Goal: Transaction & Acquisition: Obtain resource

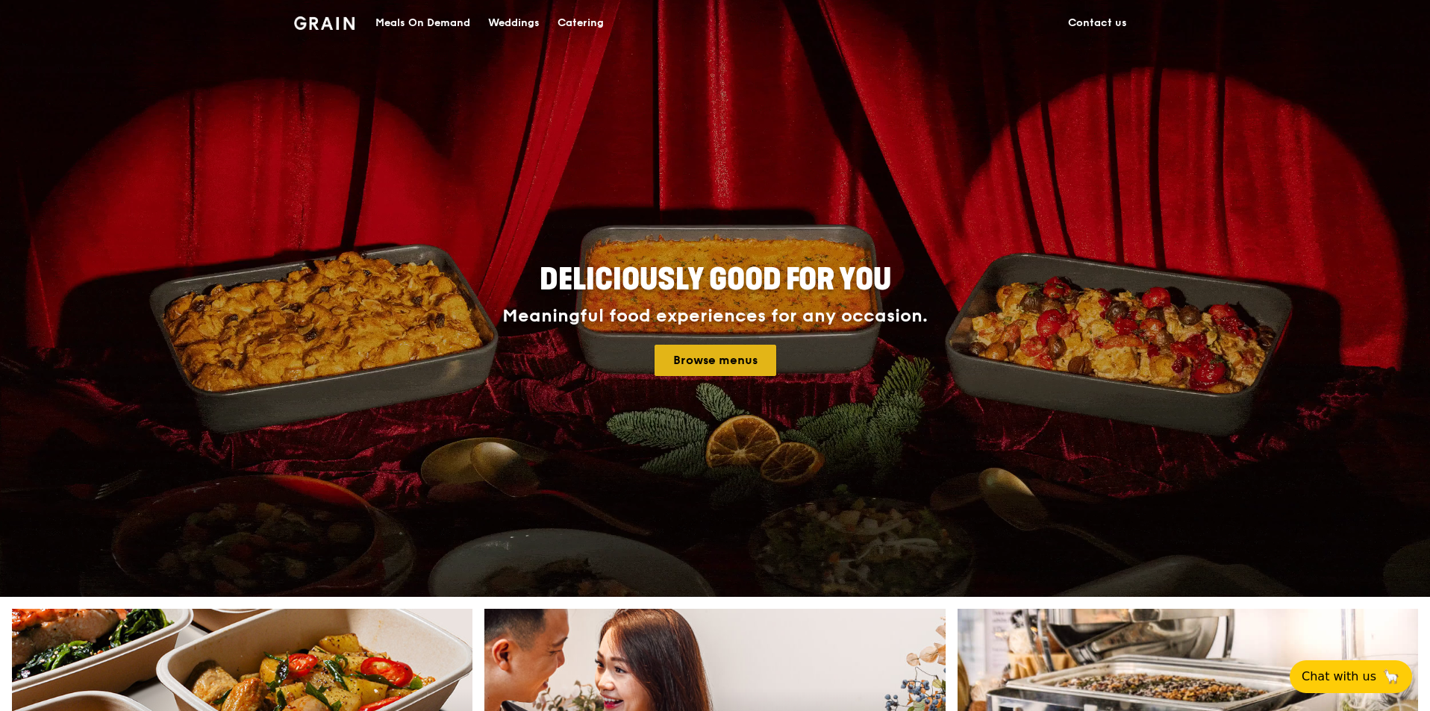
click at [760, 354] on link "Browse menus" at bounding box center [715, 360] width 122 height 31
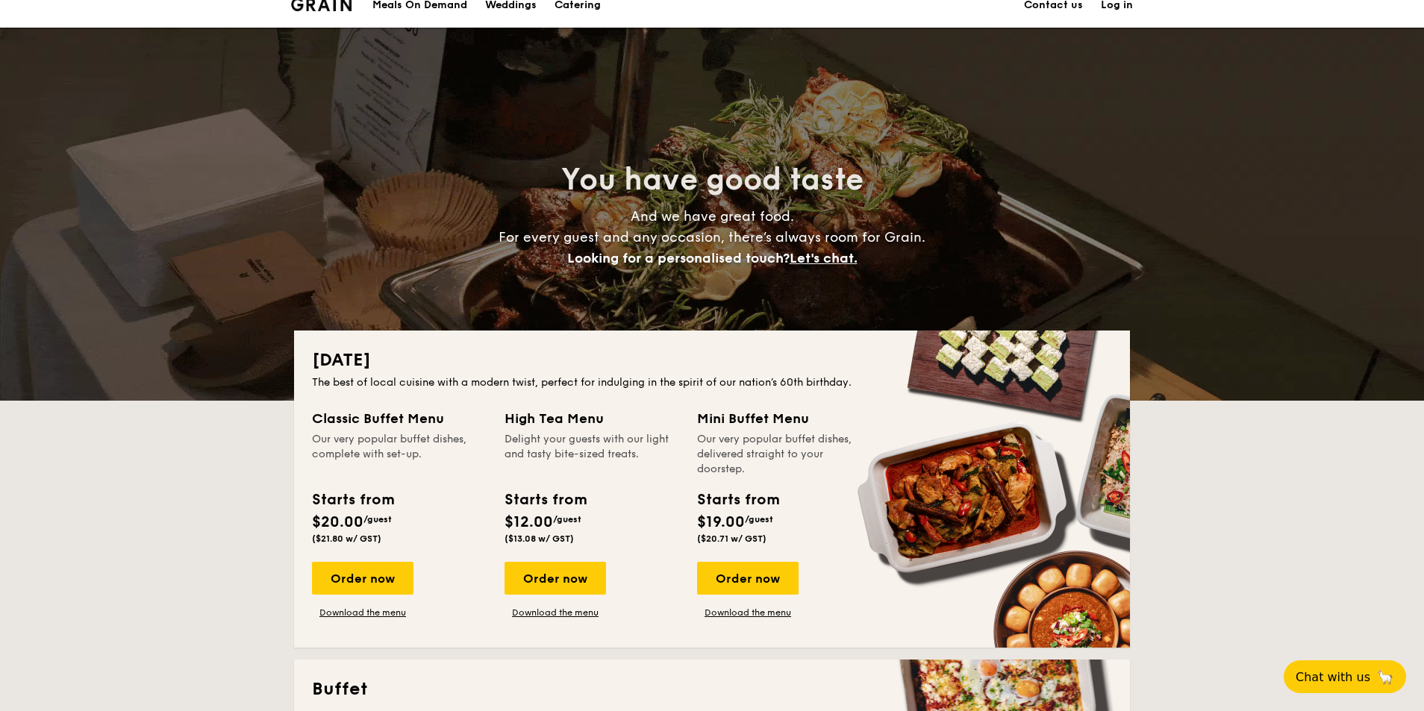
scroll to position [90, 0]
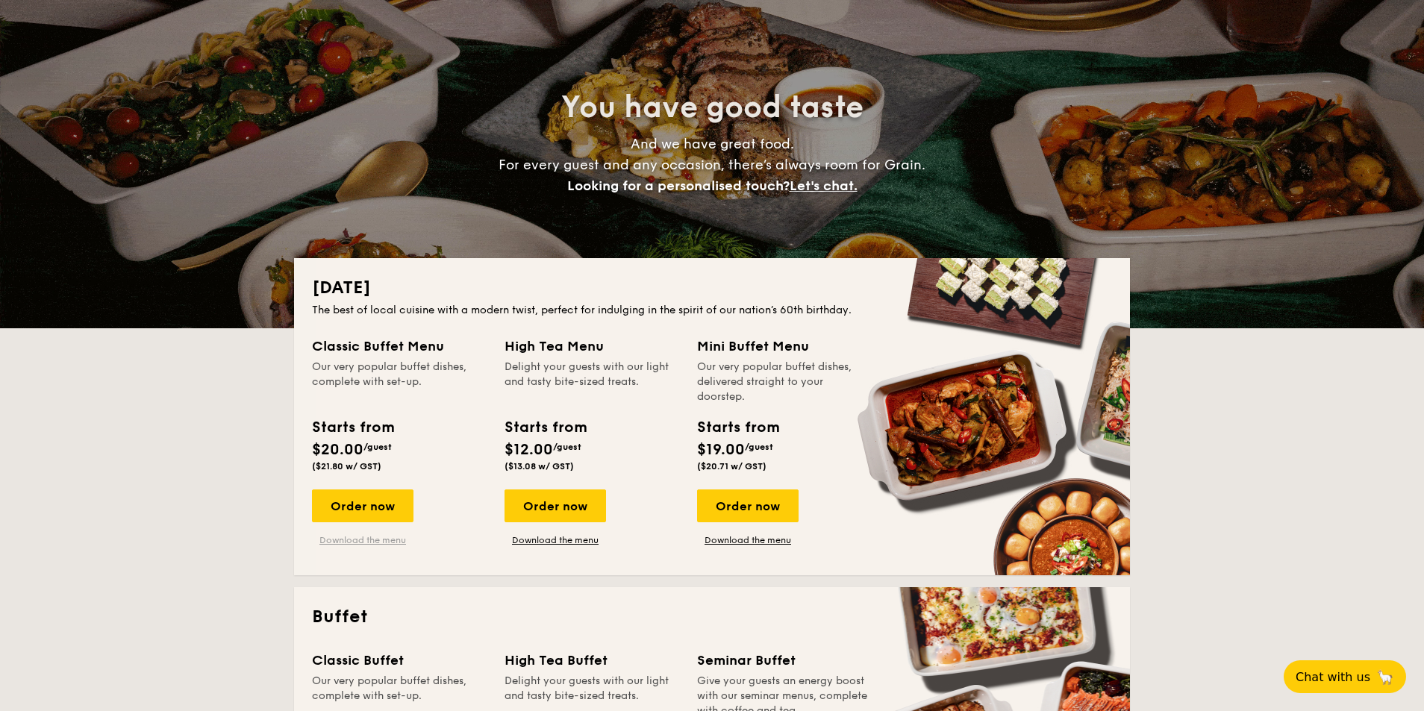
click at [372, 542] on link "Download the menu" at bounding box center [362, 540] width 101 height 12
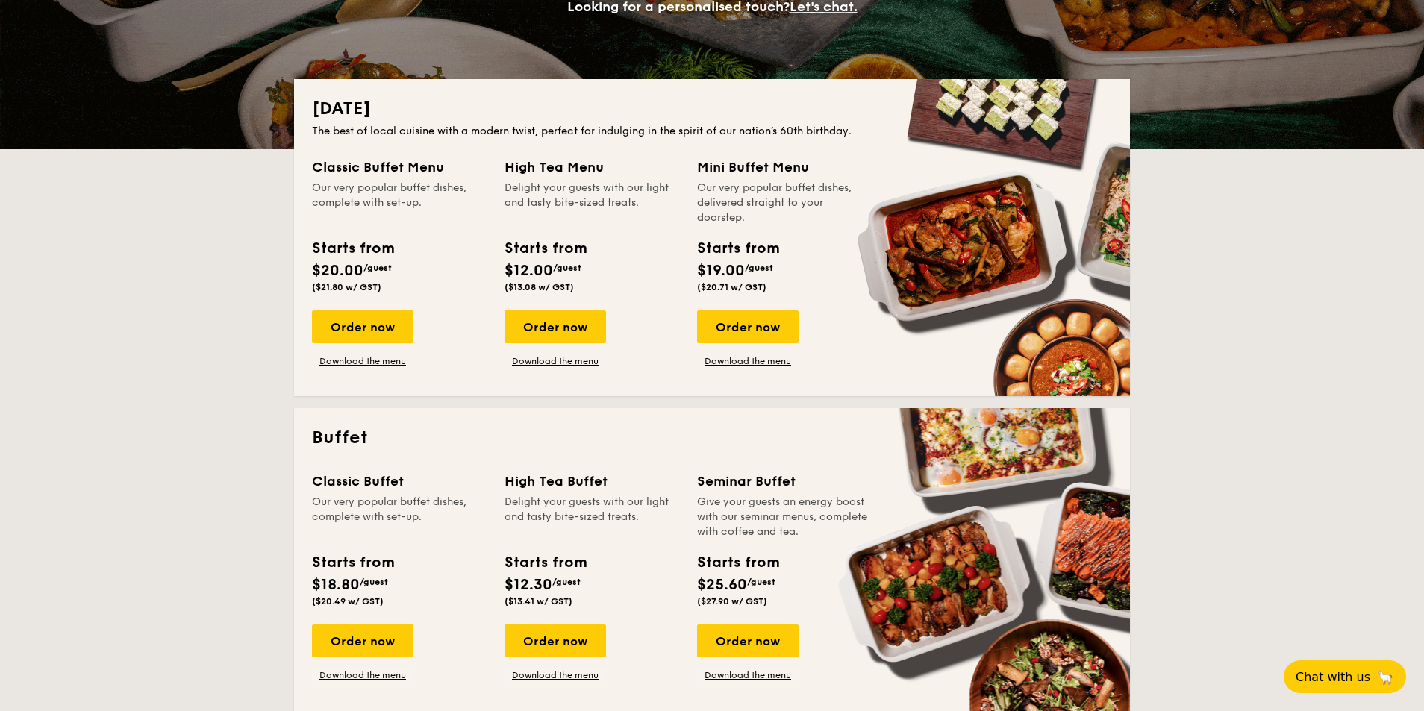
scroll to position [358, 0]
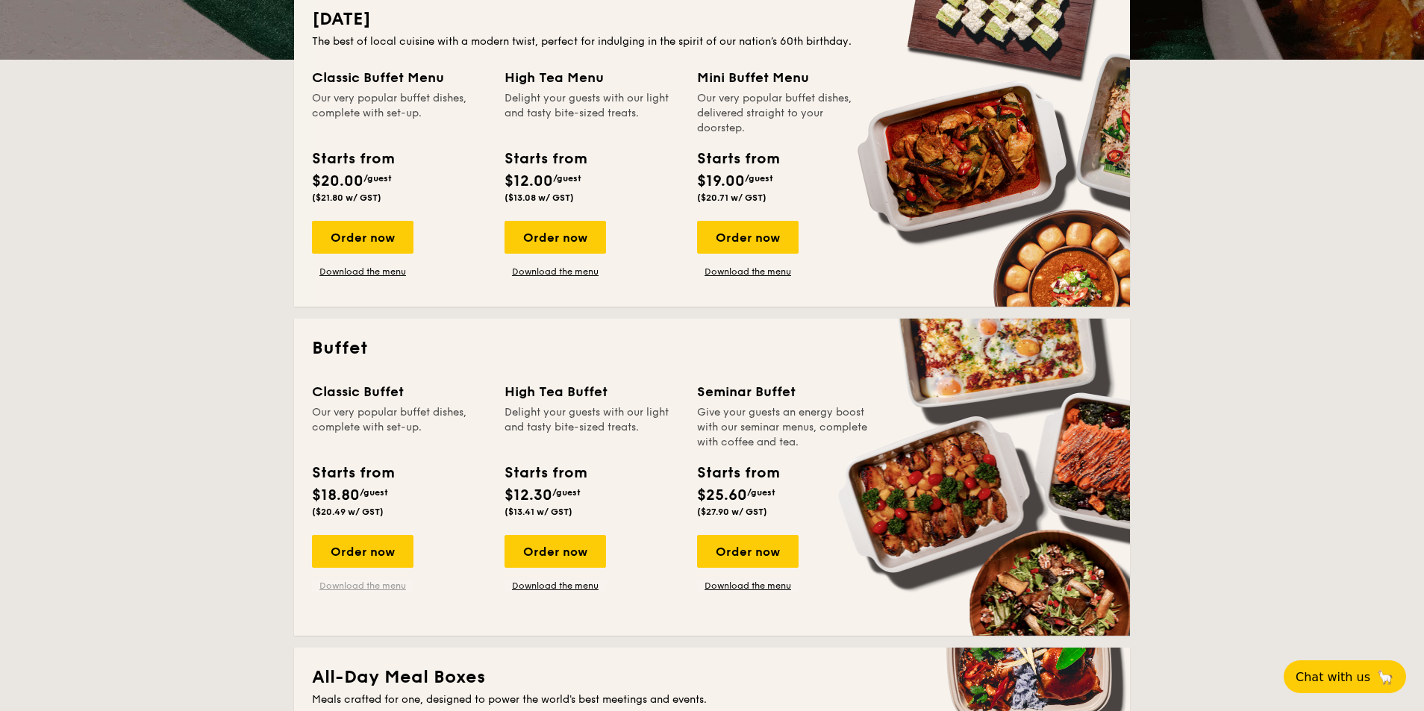
click at [335, 585] on link "Download the menu" at bounding box center [362, 586] width 101 height 12
